Goal: Transaction & Acquisition: Purchase product/service

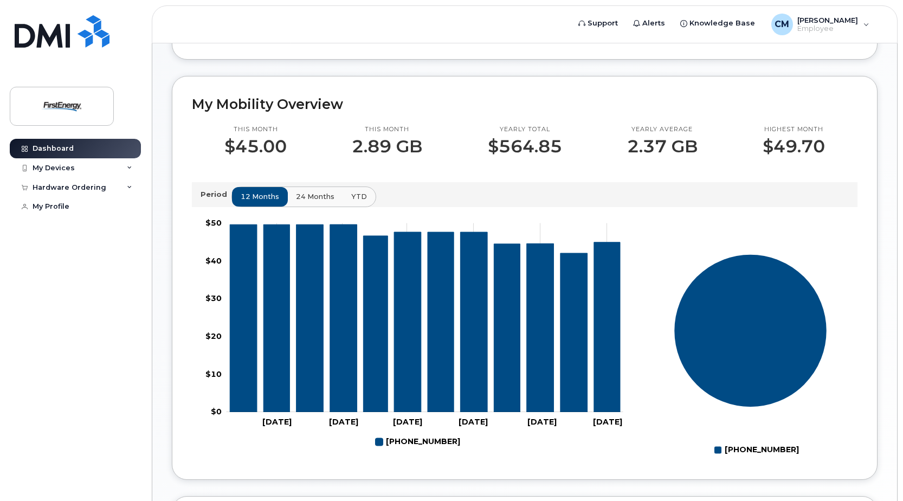
scroll to position [75, 0]
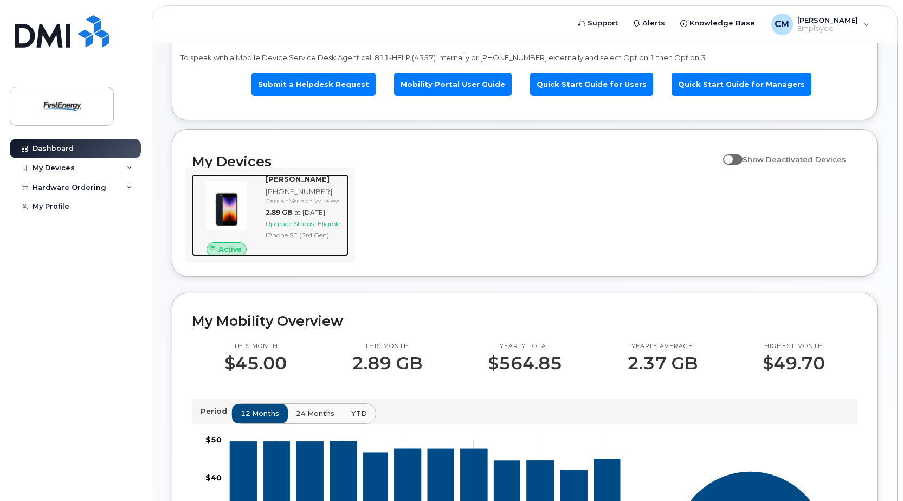
click at [292, 228] on span "Upgrade Status:" at bounding box center [291, 224] width 50 height 8
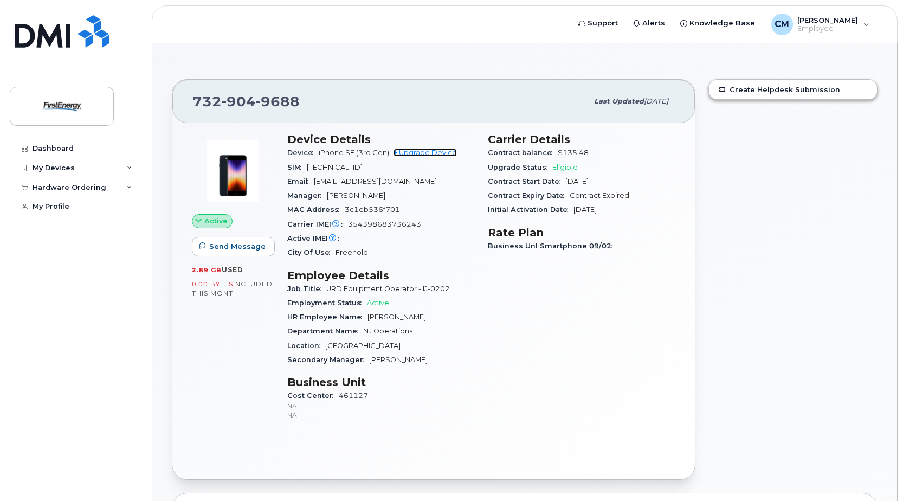
click at [439, 153] on link "+ Upgrade Device" at bounding box center [425, 153] width 63 height 8
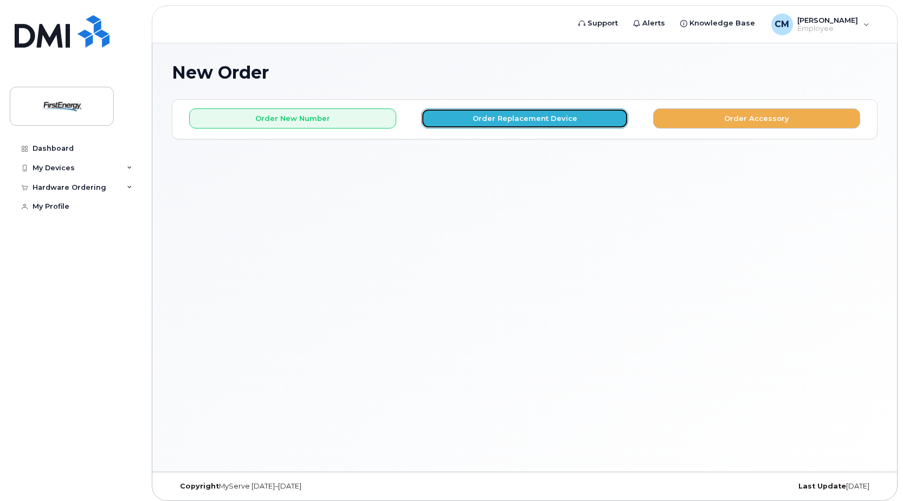
click at [494, 119] on button "Order Replacement Device" at bounding box center [524, 118] width 207 height 20
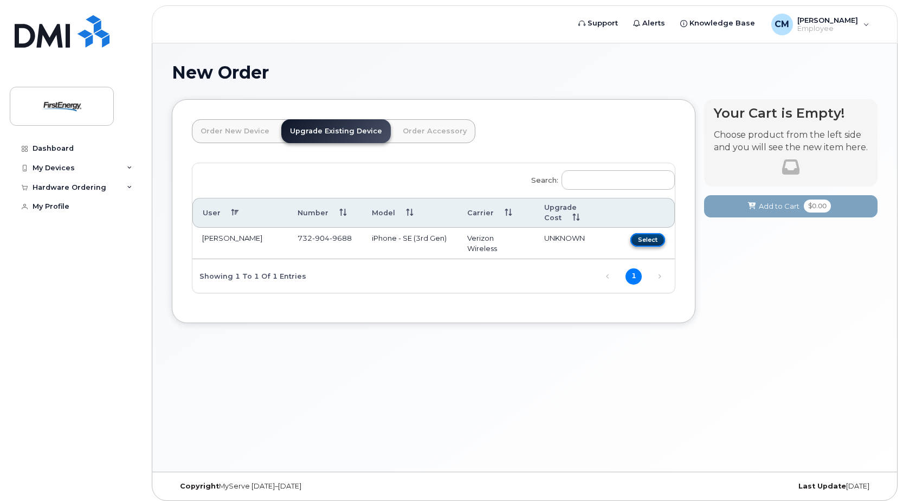
click at [635, 233] on button "Select" at bounding box center [648, 240] width 35 height 14
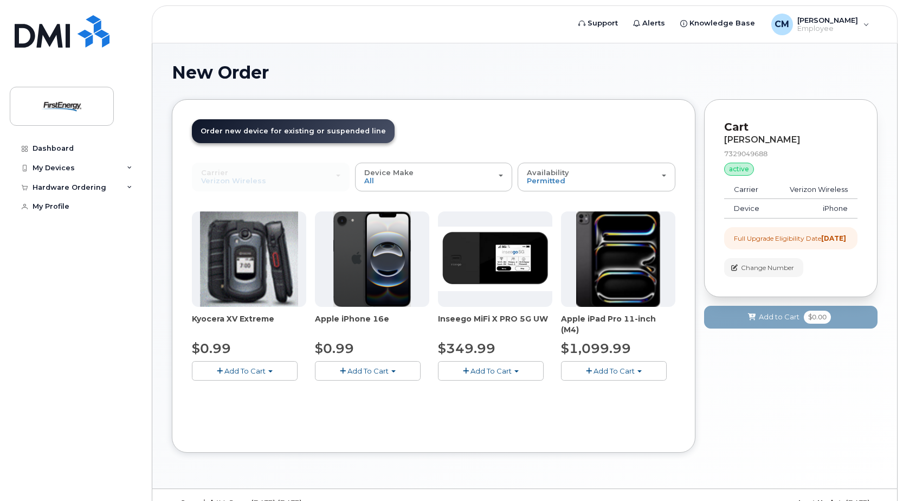
click at [390, 372] on button "Add To Cart" at bounding box center [368, 370] width 106 height 19
click at [367, 391] on link "$0.99 - 2 Year Upgrade" at bounding box center [370, 391] width 105 height 14
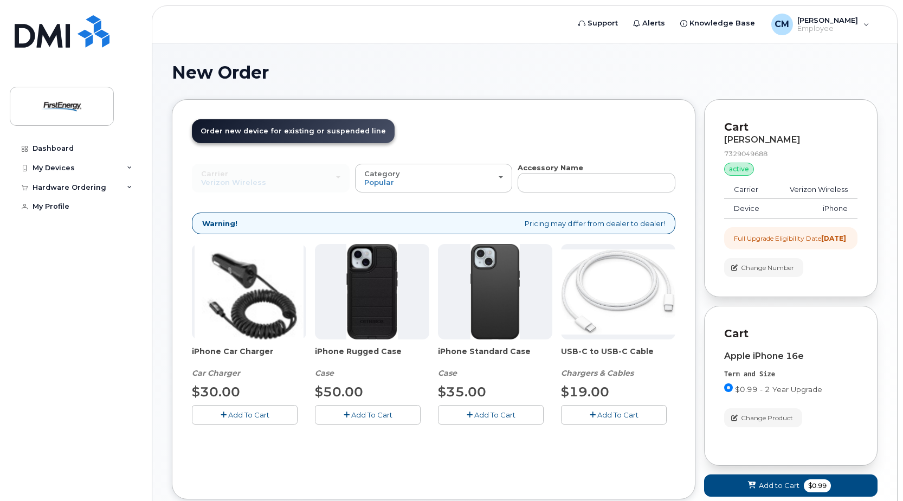
click at [255, 419] on span "Add To Cart" at bounding box center [248, 414] width 41 height 9
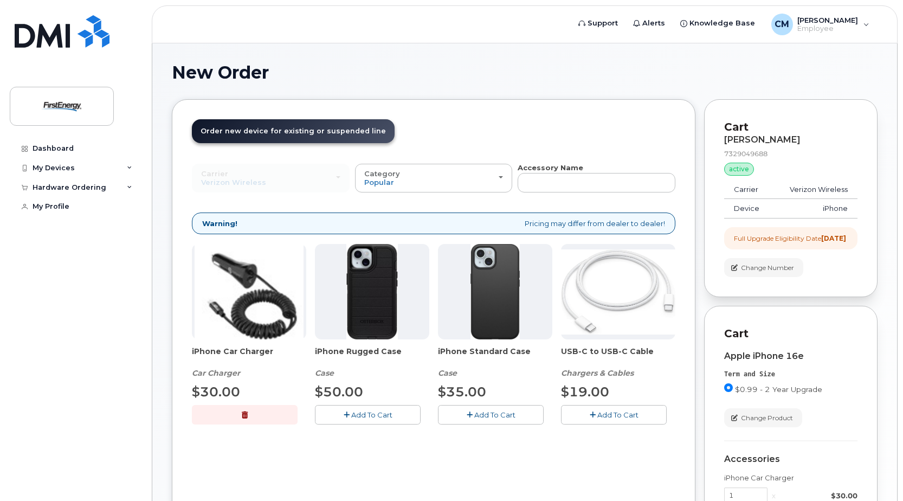
click at [356, 414] on span "Add To Cart" at bounding box center [371, 414] width 41 height 9
click at [589, 414] on button "Add To Cart" at bounding box center [614, 414] width 106 height 19
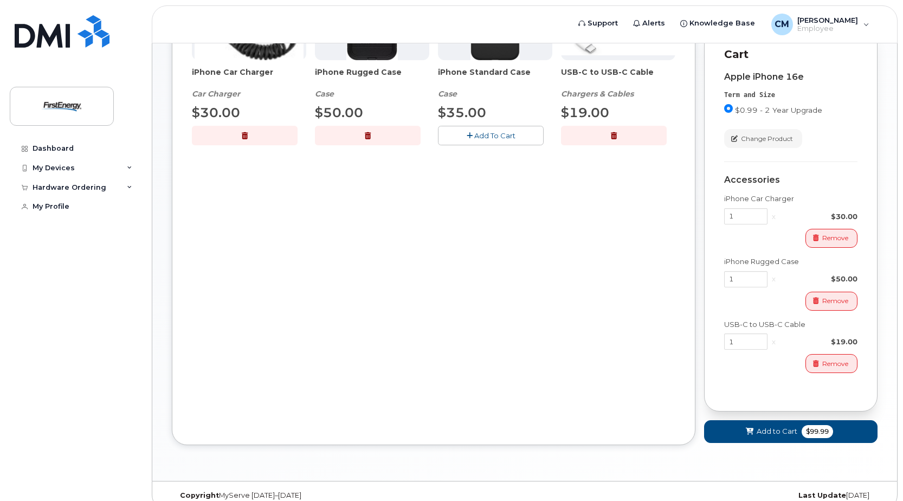
scroll to position [303, 0]
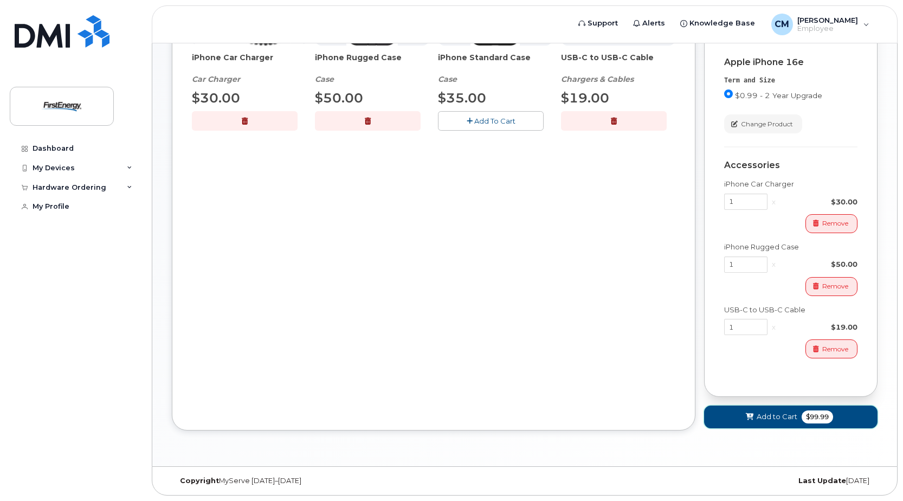
click at [736, 417] on button "Add to Cart $99.99" at bounding box center [790, 417] width 173 height 22
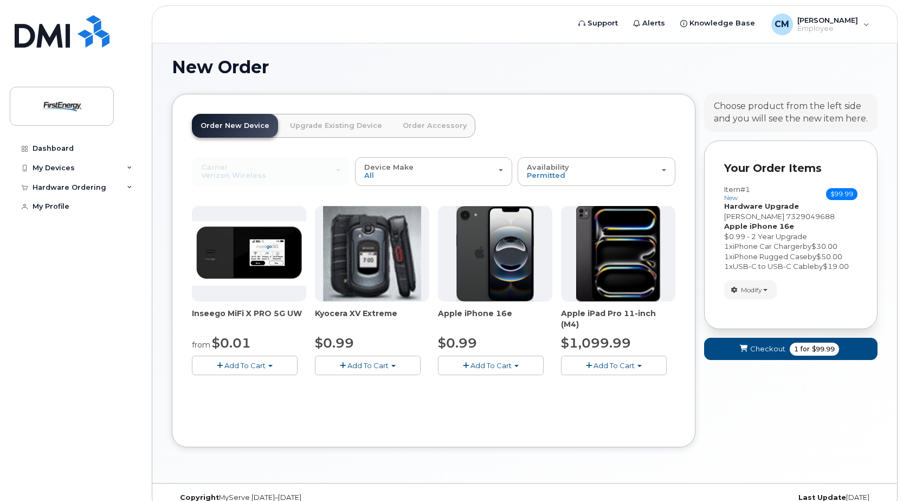
scroll to position [22, 0]
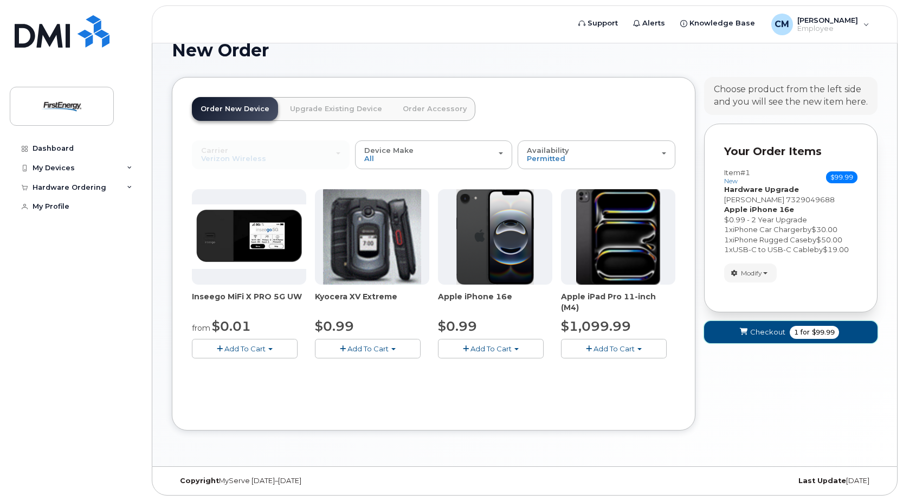
click at [748, 334] on span "submit" at bounding box center [743, 332] width 10 height 10
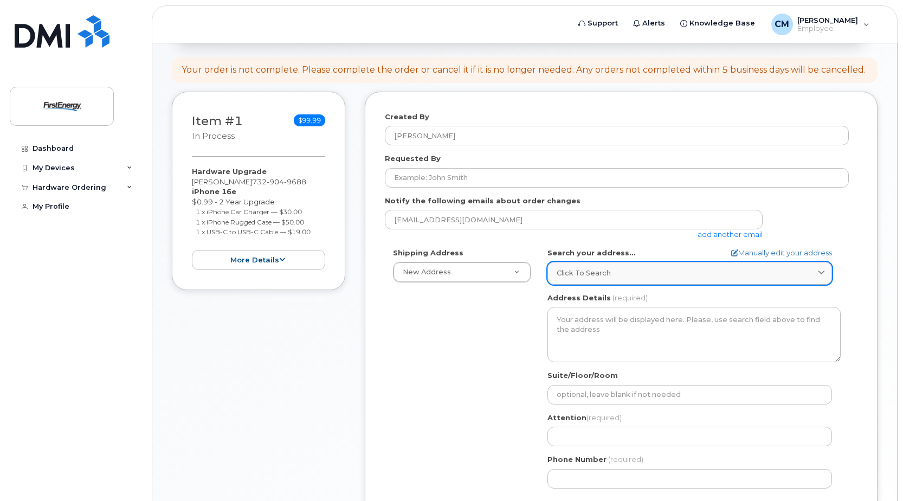
scroll to position [108, 0]
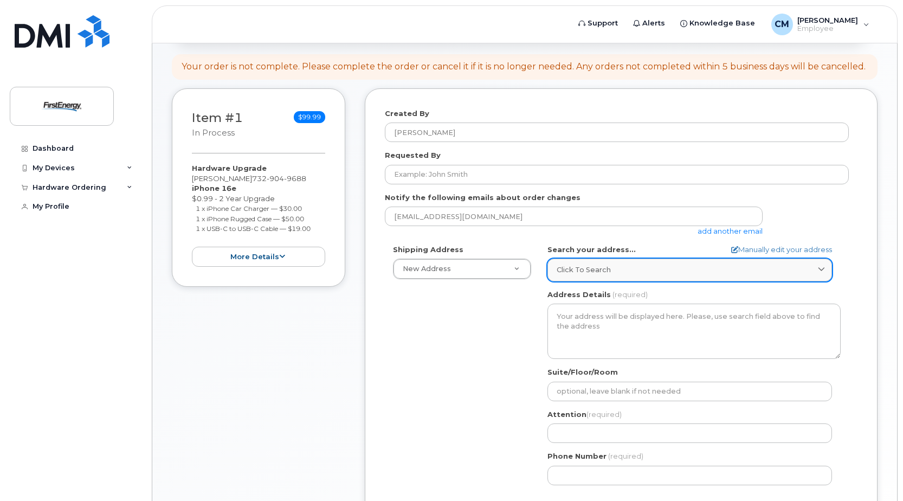
click at [642, 271] on div "Click to search" at bounding box center [690, 270] width 266 height 10
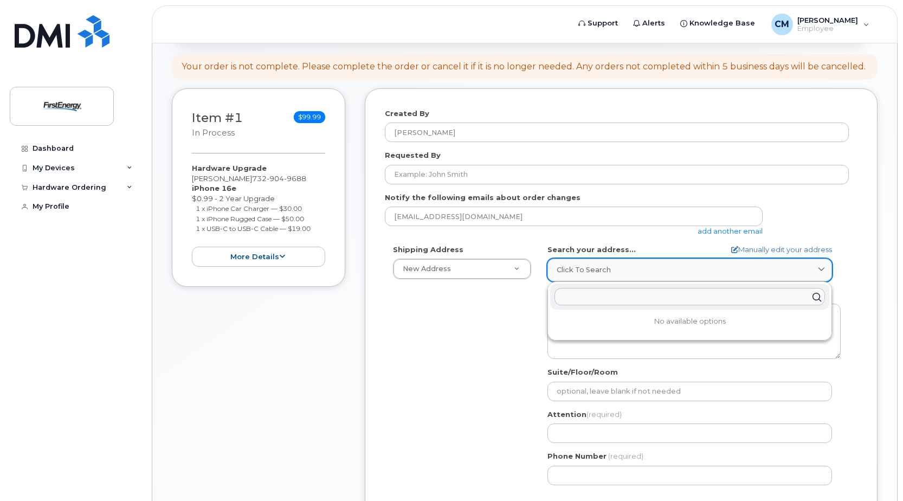
click at [642, 271] on div "Click to search" at bounding box center [690, 270] width 266 height 10
click at [473, 342] on div "Shipping Address New Address New Address AB Search your address... Manually edi…" at bounding box center [617, 369] width 464 height 249
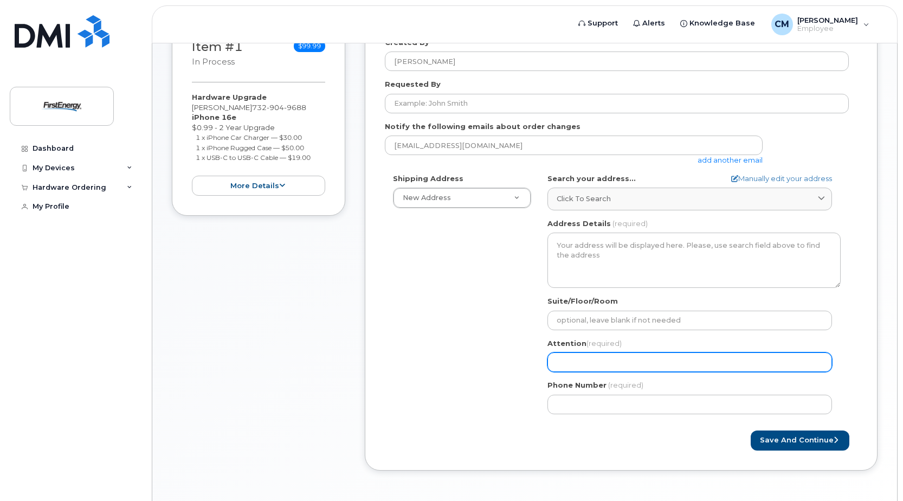
scroll to position [217, 0]
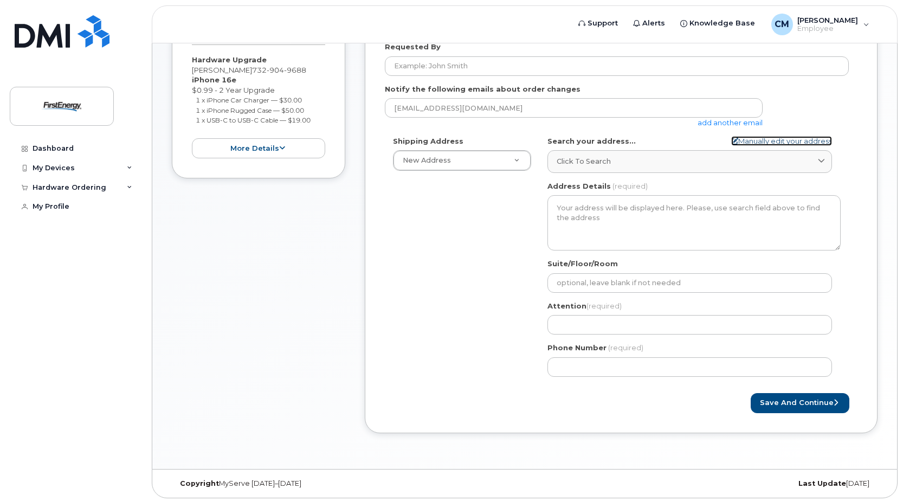
click at [753, 142] on link "Manually edit your address" at bounding box center [781, 141] width 101 height 10
select select
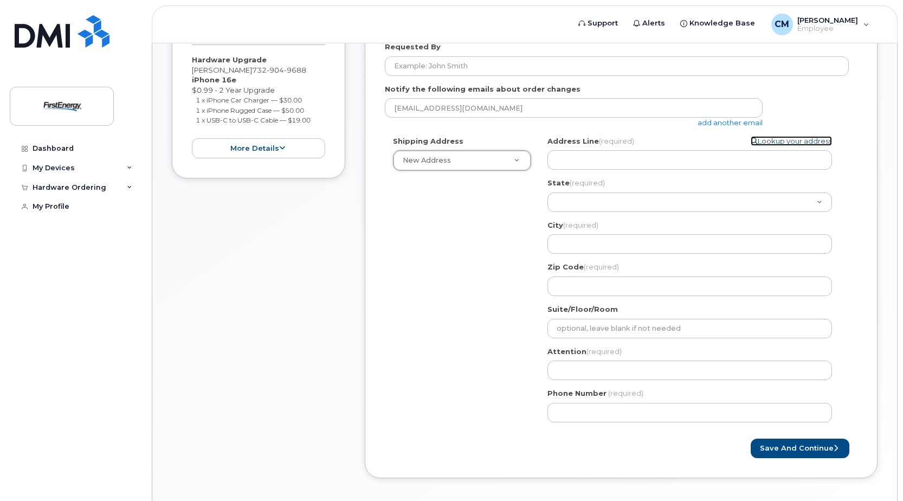
click at [807, 139] on link "Lookup your address" at bounding box center [791, 141] width 81 height 10
select select
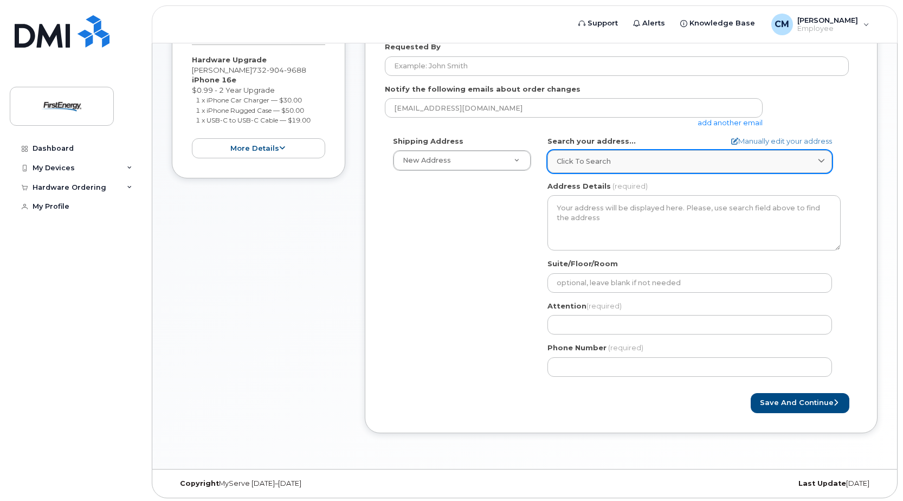
click at [633, 159] on div "Click to search" at bounding box center [690, 161] width 266 height 10
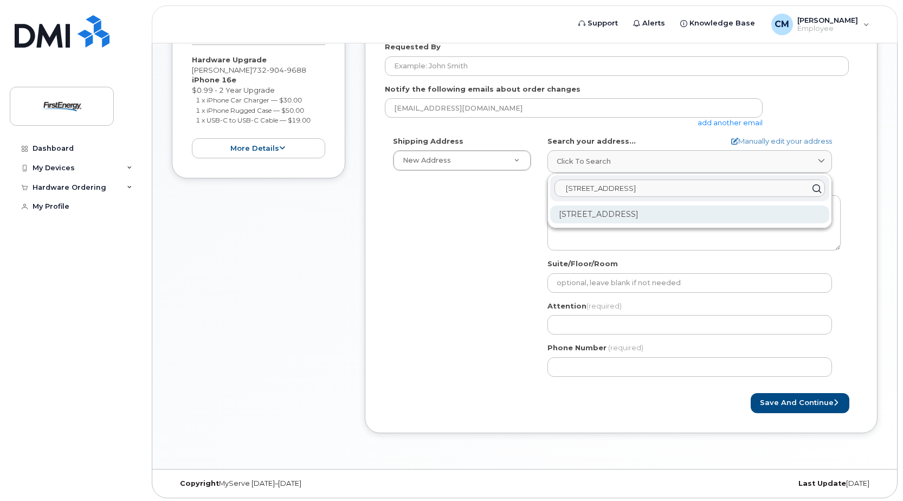
type input "1 preventorium rd"
click at [656, 218] on div "1 Preventorium Rd Farmingdale NJ 07727-3794" at bounding box center [689, 214] width 279 height 18
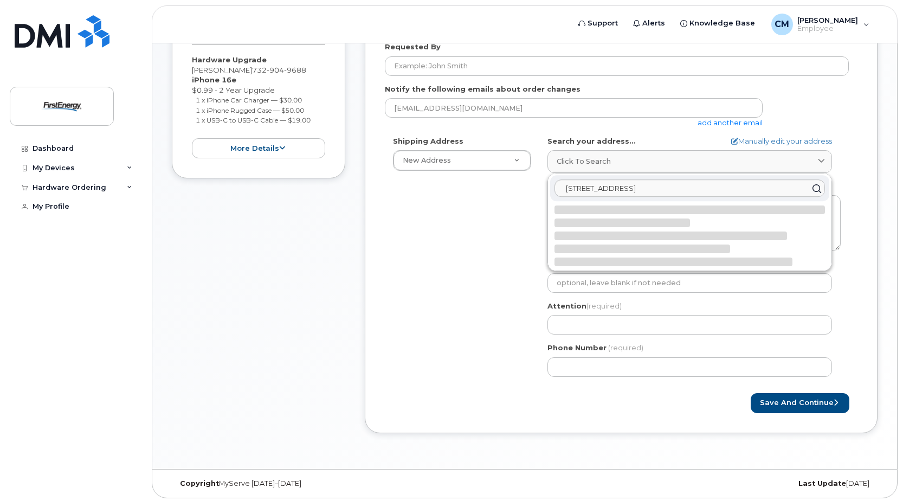
select select
type textarea "1 Preventorium Rd FARMINGDALE NJ 07727-3794 UNITED STATES"
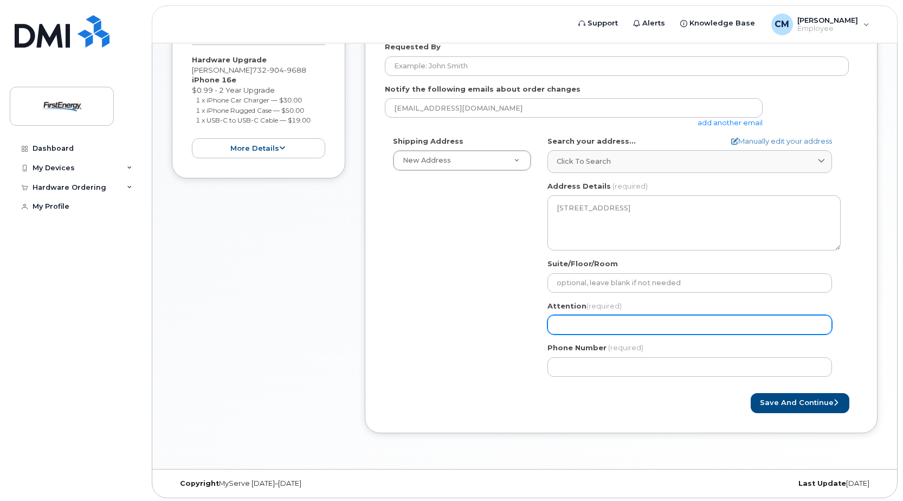
click at [638, 324] on input "Attention (required)" at bounding box center [690, 325] width 285 height 20
select select
type input "M"
select select
type input "Mi"
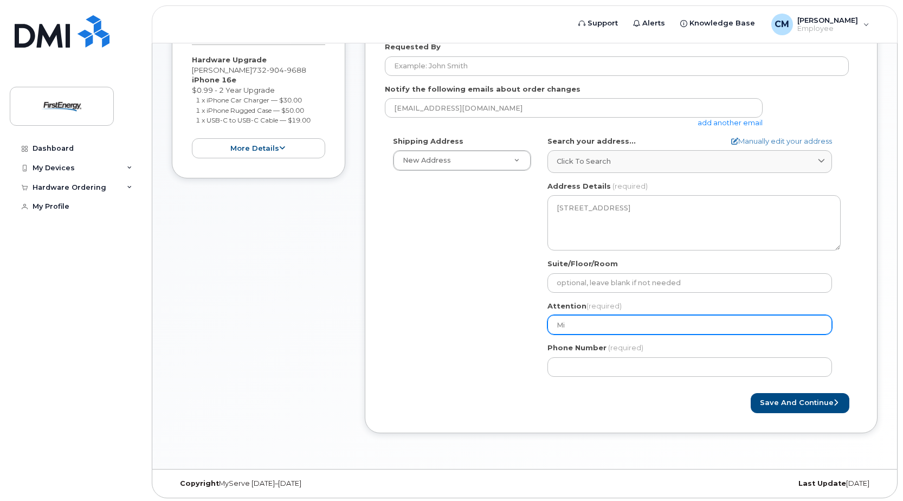
select select
type input "Mic"
select select
type input "Mich"
select select
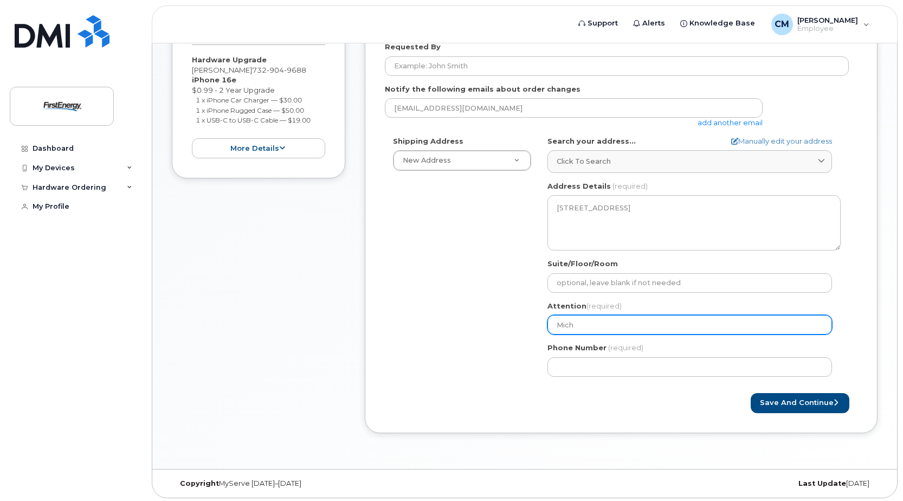
type input "Micha"
select select
type input "Michae"
select select
type input "Michael"
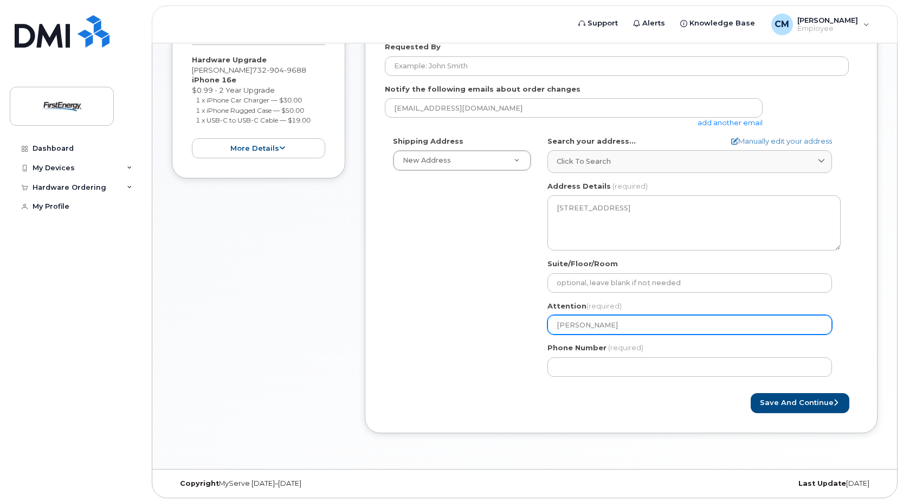
select select
type input "Michael C"
select select
type input "Michael Co"
select select
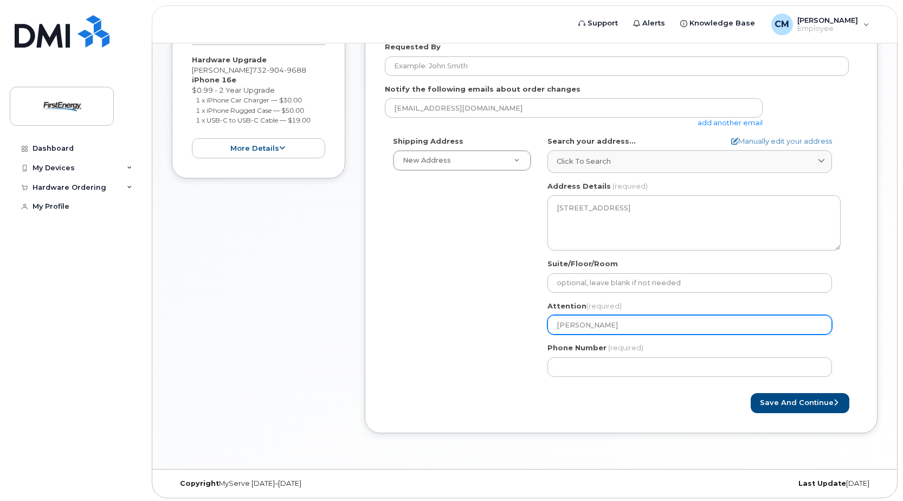
type input "Michael Con"
select select
type input "Michael Conn"
select select
type input "Michael Conno"
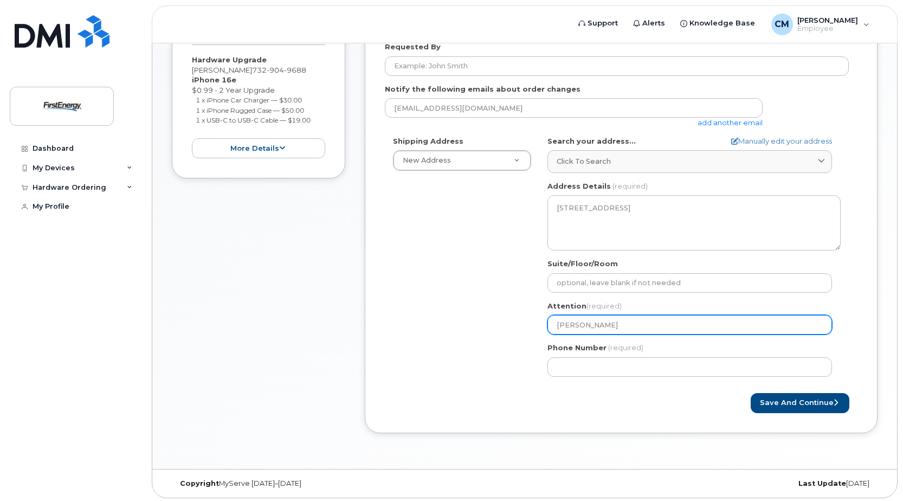
select select
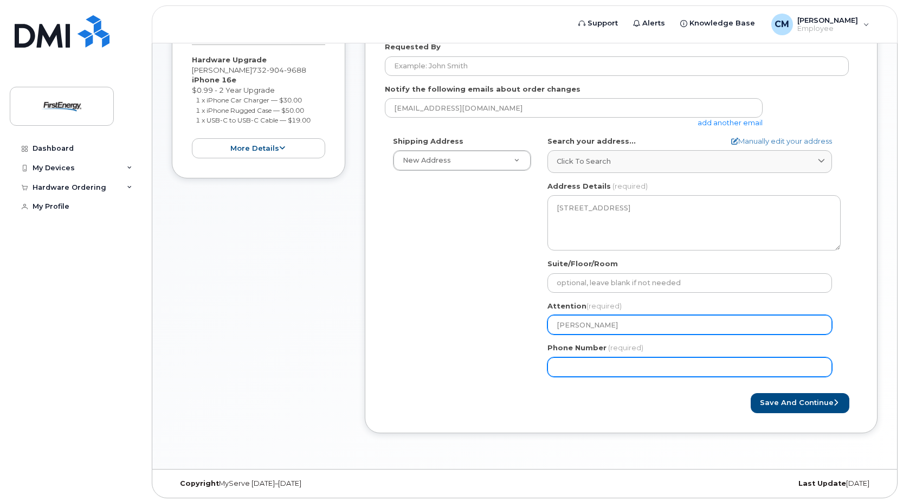
type input "Michael Connor"
click at [625, 365] on input "Phone Number" at bounding box center [690, 367] width 285 height 20
type input "732"
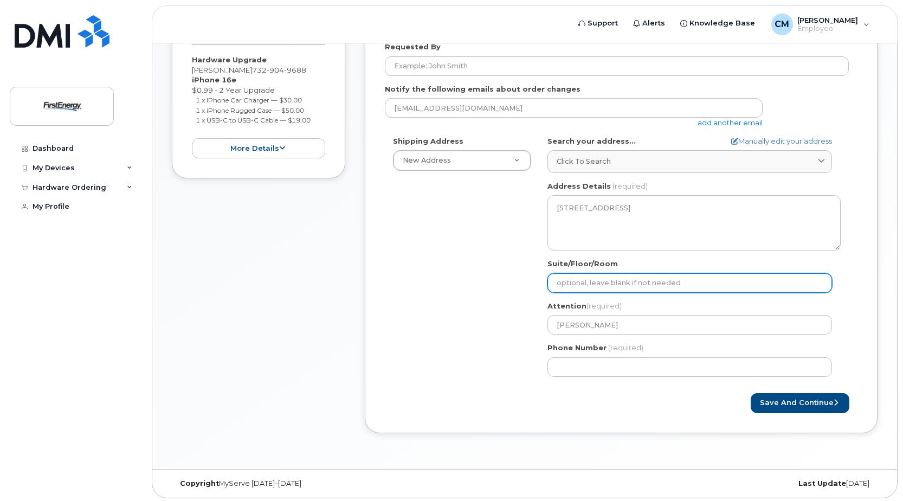
click at [624, 282] on input "Suite/Floor/Room" at bounding box center [690, 283] width 285 height 20
select select
type input "F"
select select
type input "Fa"
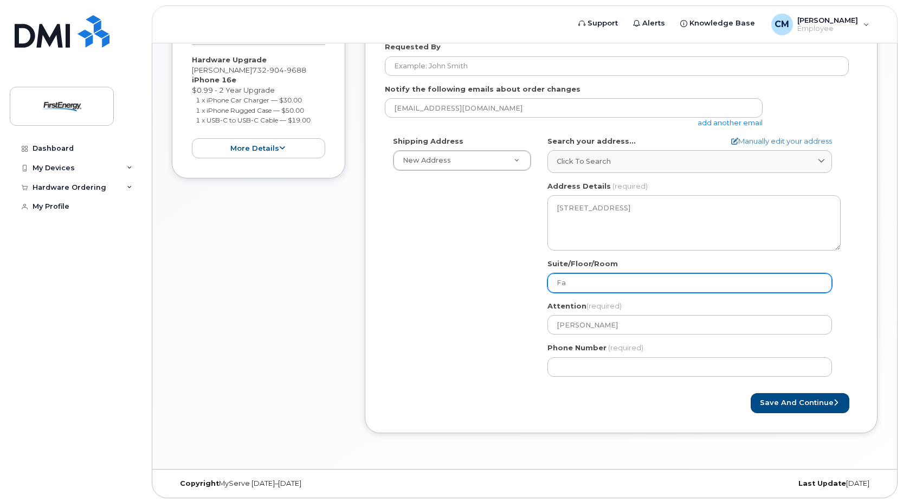
select select
type input "Far"
select select
type input "Farm"
select select
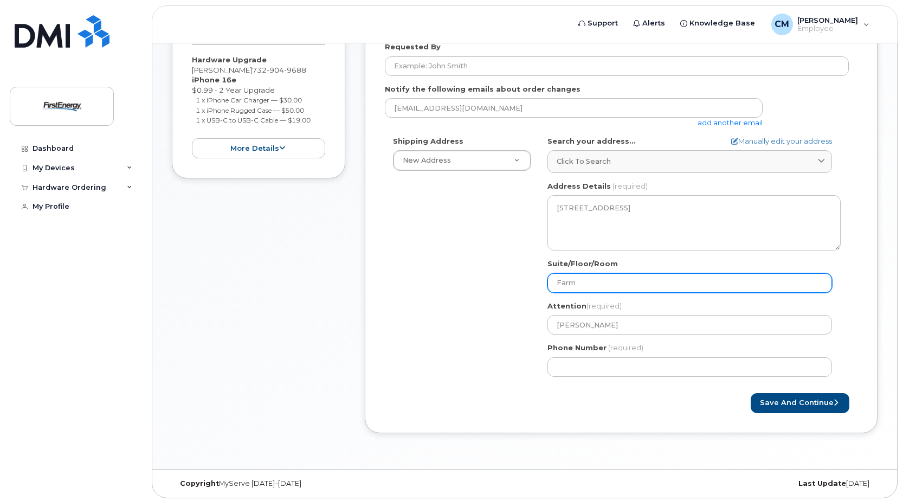
type input "Farmi"
select select
type input "Farmin"
select select
type input "Farming"
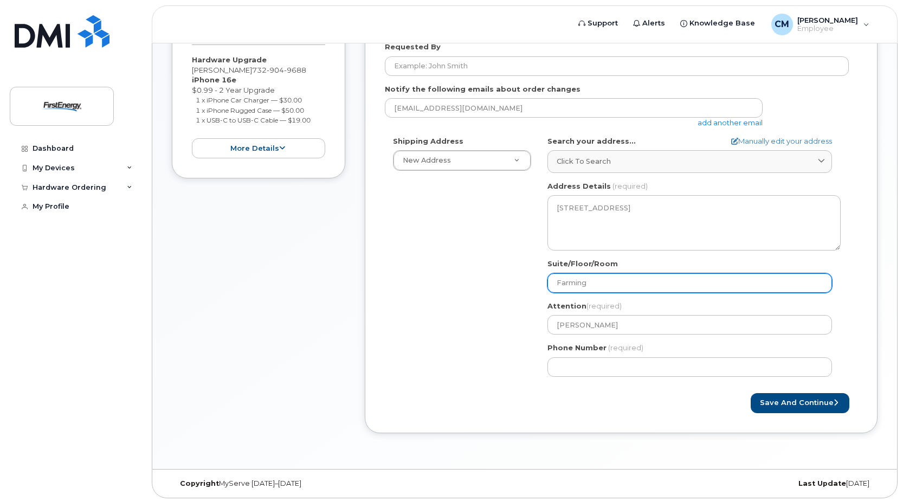
select select
type input "Farmingd"
select select
type input "Farmingda"
select select
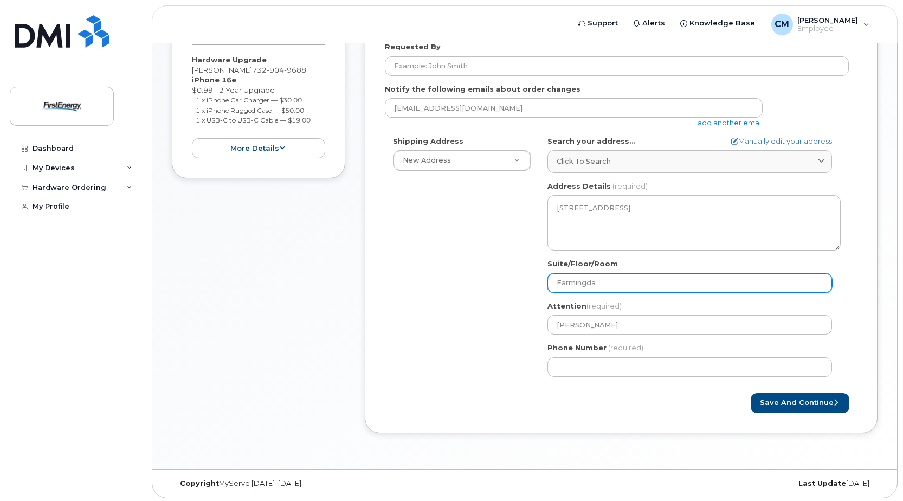
type input "Farmingdal"
select select
type input "Farmingdale"
select select
type input "Farmingdale U"
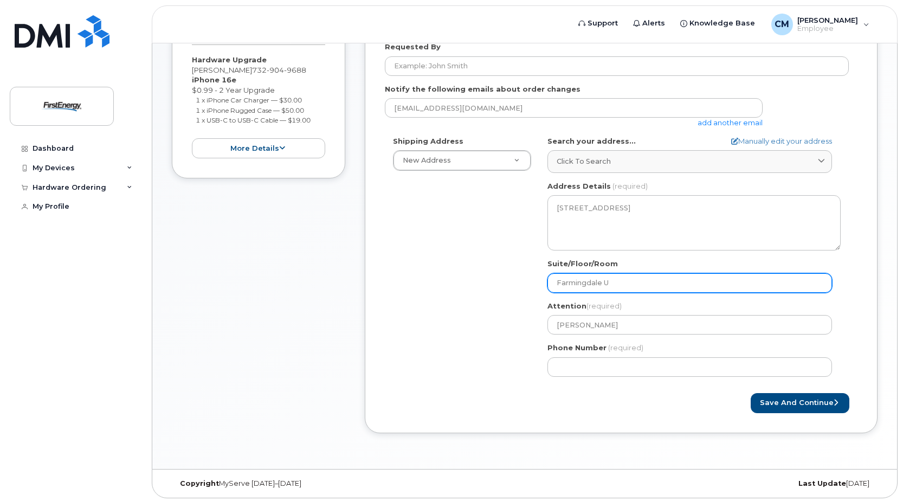
select select
type input "Farmingdale UR"
select select
type input "Farmingdale URD"
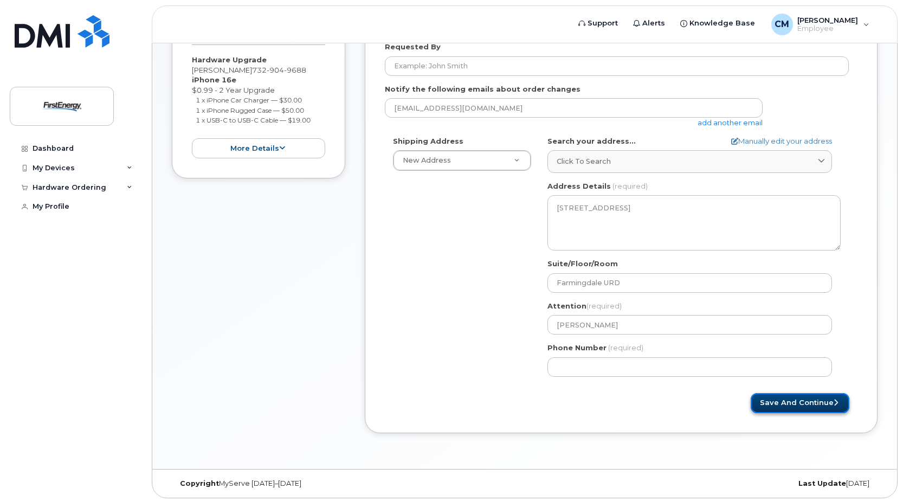
click at [776, 410] on button "Save and Continue" at bounding box center [800, 403] width 99 height 20
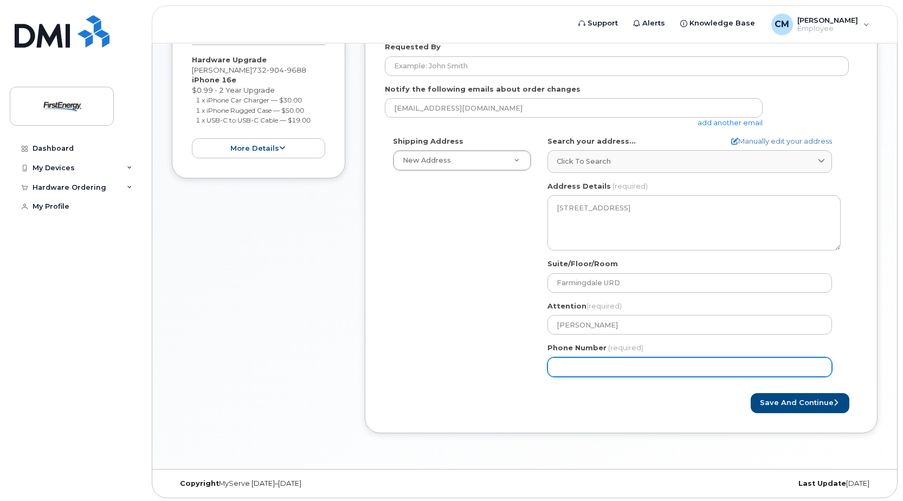
click at [592, 367] on input "Phone Number" at bounding box center [690, 367] width 285 height 20
click at [574, 367] on input "Phone Number" at bounding box center [690, 367] width 285 height 20
select select
type input "7329049688"
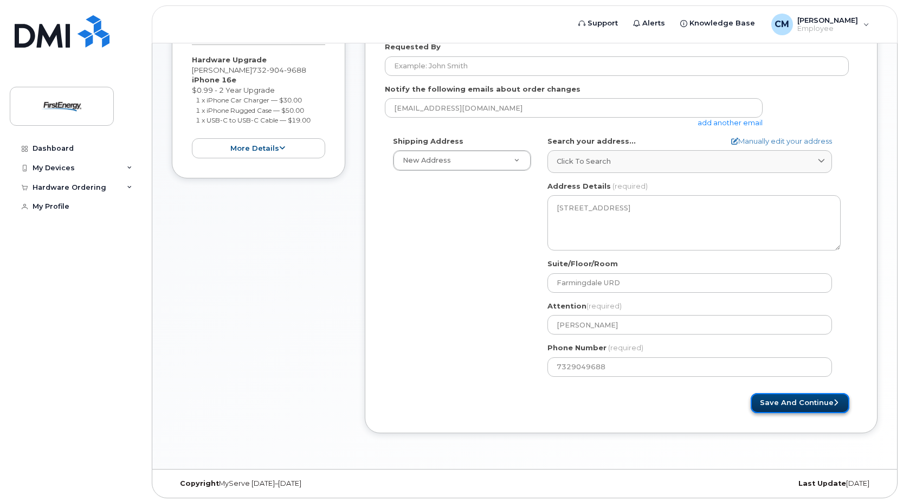
click at [777, 394] on button "Save and Continue" at bounding box center [800, 403] width 99 height 20
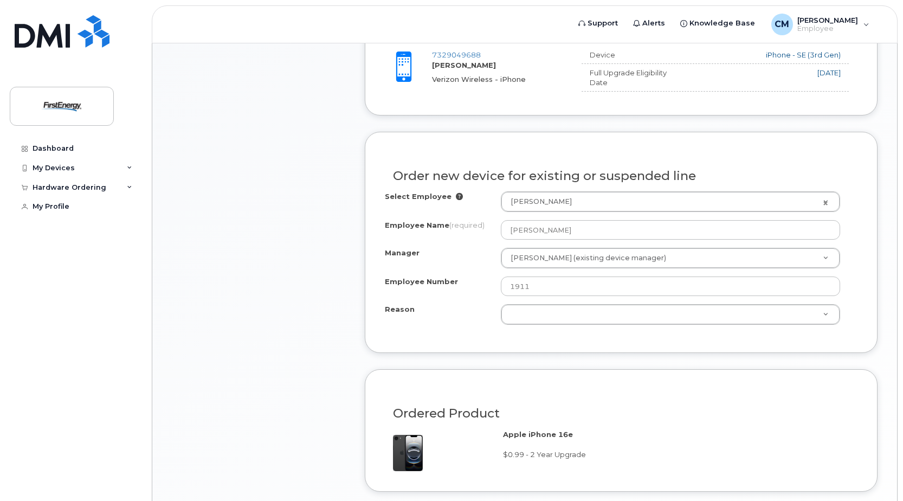
scroll to position [428, 0]
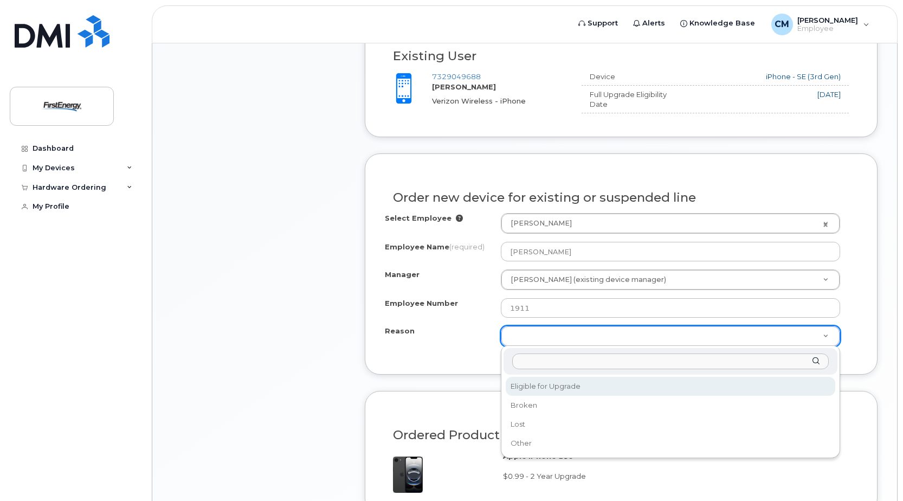
select select "eligible_for_upgrade"
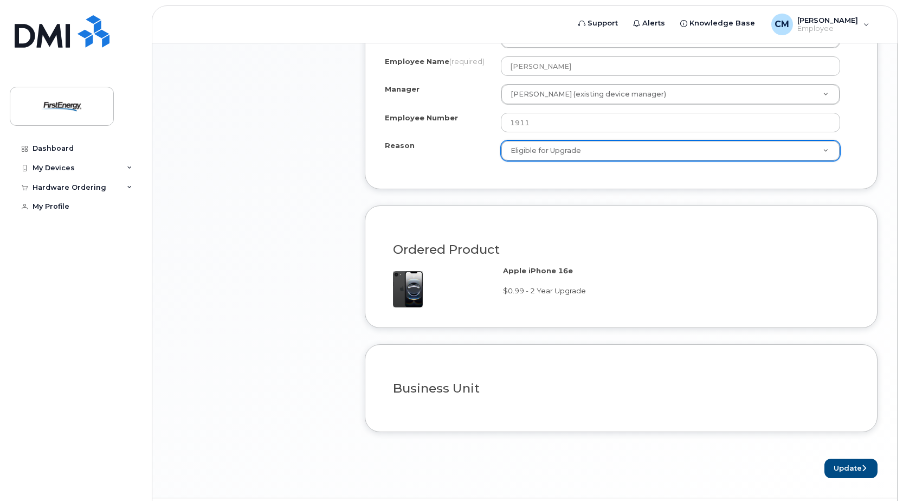
scroll to position [645, 0]
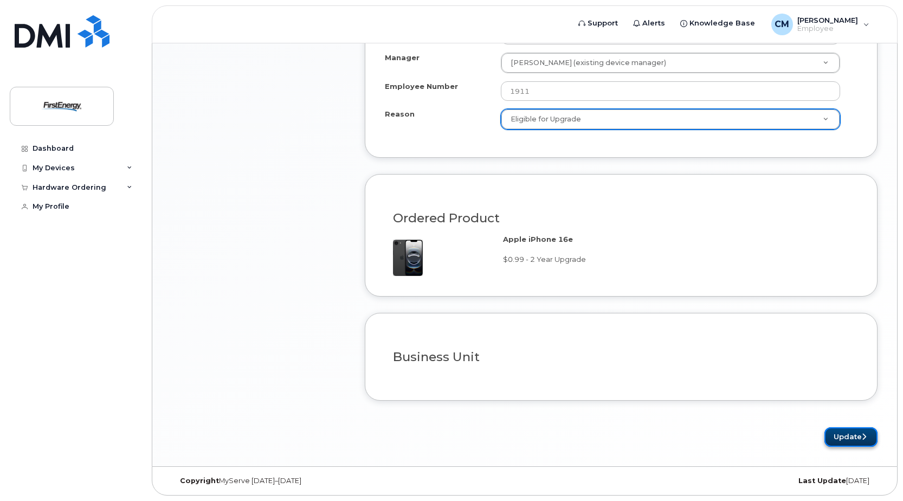
click at [854, 438] on button "Update" at bounding box center [851, 437] width 53 height 20
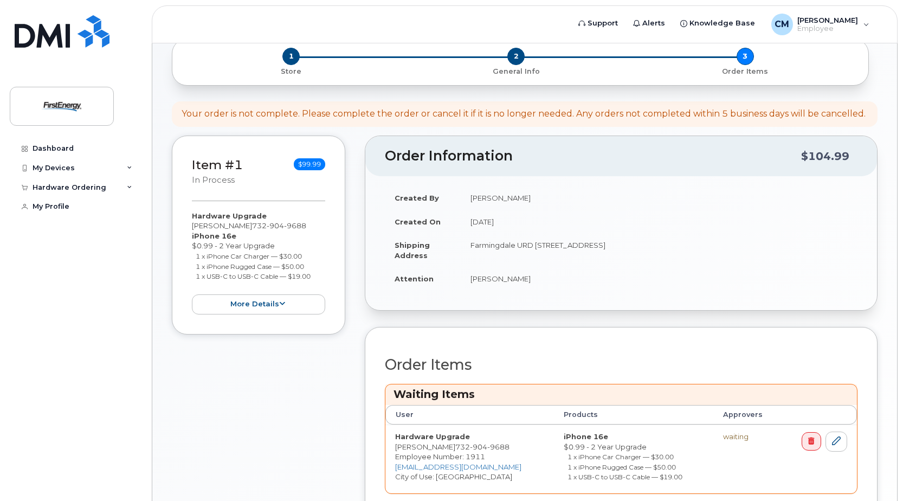
scroll to position [229, 0]
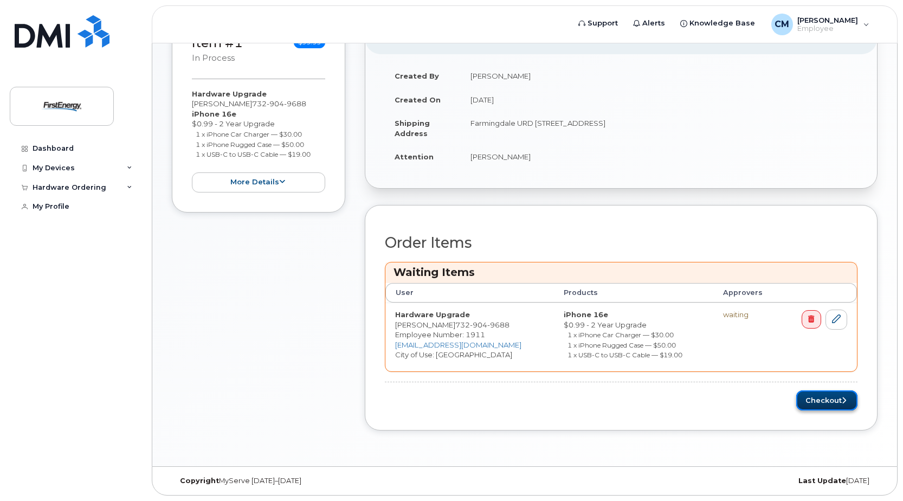
click at [815, 398] on button "Checkout" at bounding box center [826, 400] width 61 height 20
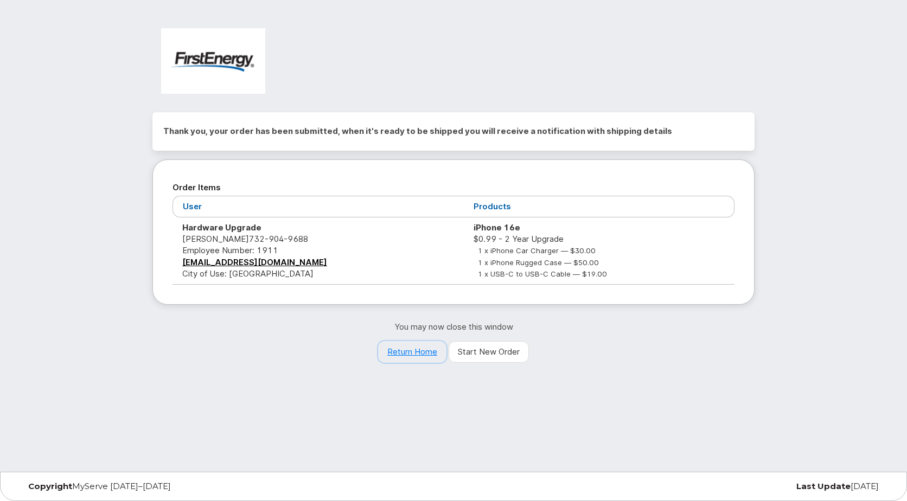
click at [422, 352] on link "Return Home" at bounding box center [412, 352] width 68 height 22
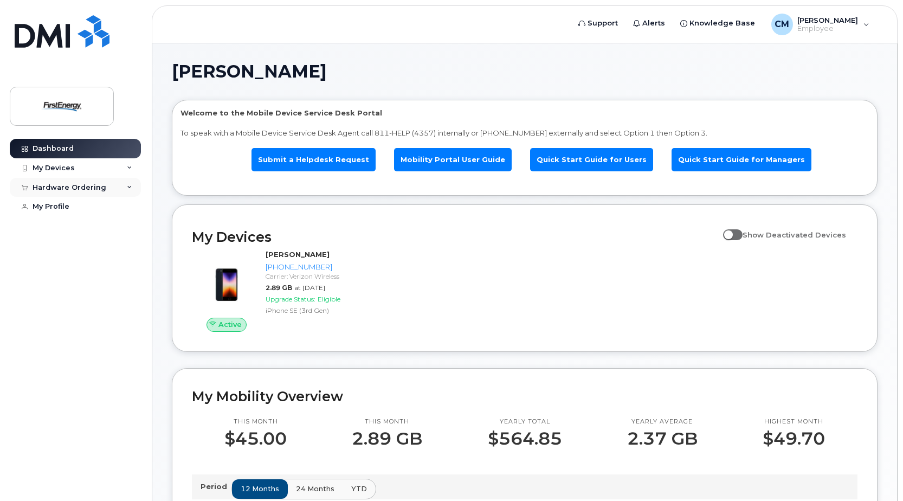
click at [91, 187] on div "Hardware Ordering" at bounding box center [70, 187] width 74 height 9
click at [73, 230] on div "New Order" at bounding box center [57, 228] width 41 height 10
